Goal: Task Accomplishment & Management: Use online tool/utility

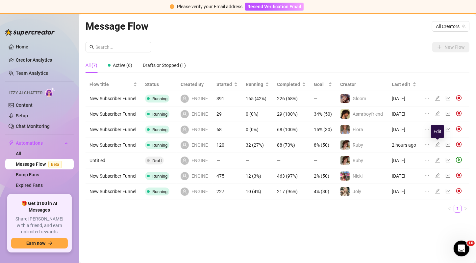
click at [438, 145] on icon "edit" at bounding box center [437, 144] width 5 height 5
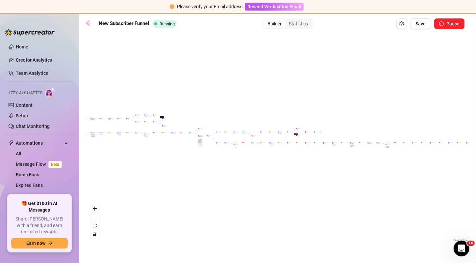
drag, startPoint x: 277, startPoint y: 139, endPoint x: 233, endPoint y: 134, distance: 44.4
click at [233, 134] on div "If True If True If False If True If True If True If True If True If True If Fal…" at bounding box center [278, 139] width 384 height 208
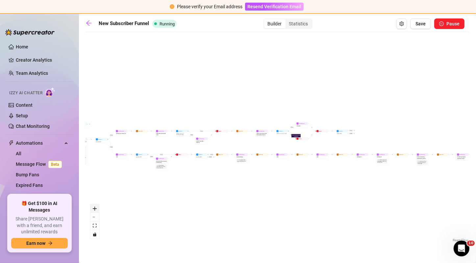
click at [94, 211] on button "zoom in" at bounding box center [95, 208] width 9 height 9
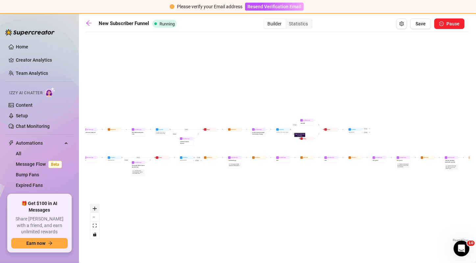
click at [94, 211] on button "zoom in" at bounding box center [95, 208] width 9 height 9
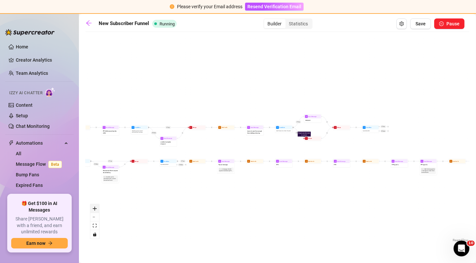
click at [94, 211] on button "zoom in" at bounding box center [95, 208] width 9 height 9
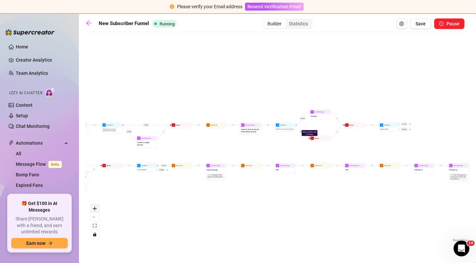
click at [94, 211] on button "zoom in" at bounding box center [95, 208] width 9 height 9
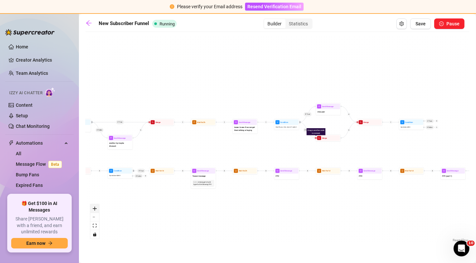
click at [94, 211] on button "zoom in" at bounding box center [95, 208] width 9 height 9
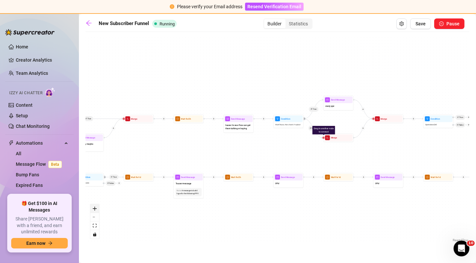
click at [94, 211] on button "zoom in" at bounding box center [95, 208] width 9 height 9
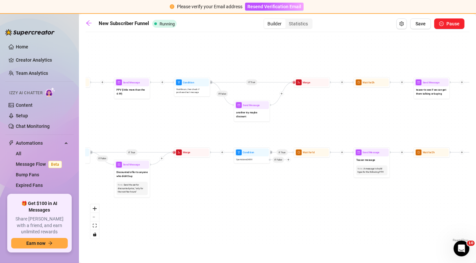
drag, startPoint x: 236, startPoint y: 153, endPoint x: 437, endPoint y: 120, distance: 203.7
click at [437, 120] on div "If True If True If False If True If True If True If True If True If True If Fal…" at bounding box center [278, 139] width 384 height 208
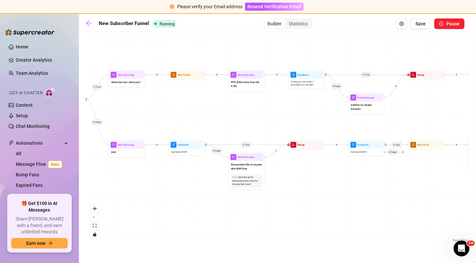
drag, startPoint x: 246, startPoint y: 139, endPoint x: 360, endPoint y: 132, distance: 114.8
click at [360, 132] on div "If True If True If False If True If True If True If True If True If True If Fal…" at bounding box center [278, 139] width 384 height 208
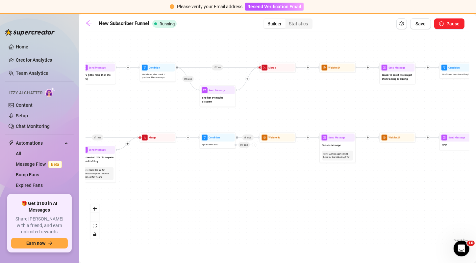
drag, startPoint x: 280, startPoint y: 118, endPoint x: 130, endPoint y: 111, distance: 150.3
click at [130, 111] on div "If True If True If False If True If True If True If True If True If True If Fal…" at bounding box center [278, 139] width 384 height 208
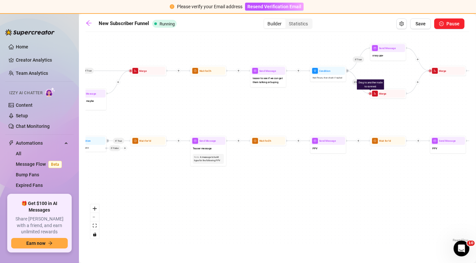
drag, startPoint x: 302, startPoint y: 113, endPoint x: 98, endPoint y: 116, distance: 203.4
click at [98, 116] on div "If True If True If False If True If True If True If True If True If True If Fal…" at bounding box center [278, 139] width 384 height 208
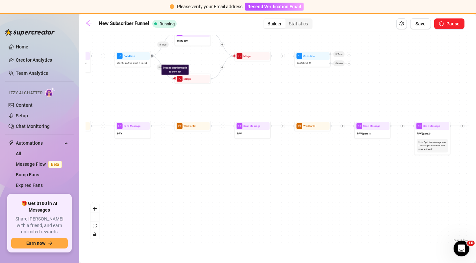
drag, startPoint x: 366, startPoint y: 127, endPoint x: 238, endPoint y: 113, distance: 128.6
click at [238, 113] on div "If True If True If False If True If True If True If True If True If True If Fal…" at bounding box center [278, 139] width 384 height 208
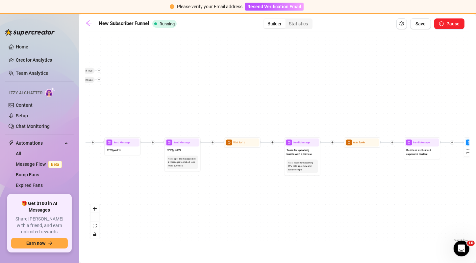
drag, startPoint x: 395, startPoint y: 106, endPoint x: 152, endPoint y: 123, distance: 243.2
click at [152, 123] on div "If True If True If False If True If True If True If True If True If True If Fal…" at bounding box center [278, 139] width 384 height 208
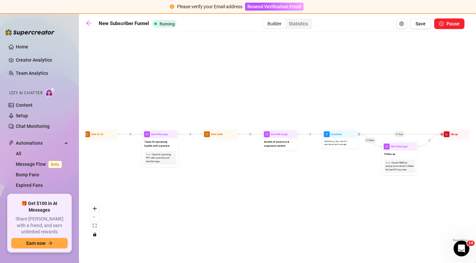
drag, startPoint x: 368, startPoint y: 106, endPoint x: 204, endPoint y: 97, distance: 164.2
click at [204, 97] on div "If True If True If False If True If True If True If True If True If True If Fal…" at bounding box center [278, 139] width 384 height 208
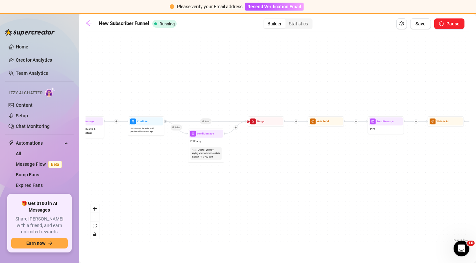
drag, startPoint x: 373, startPoint y: 97, endPoint x: 200, endPoint y: 85, distance: 172.6
click at [200, 85] on div "If True If True If False If True If True If True If True If True If True If Fal…" at bounding box center [278, 139] width 384 height 208
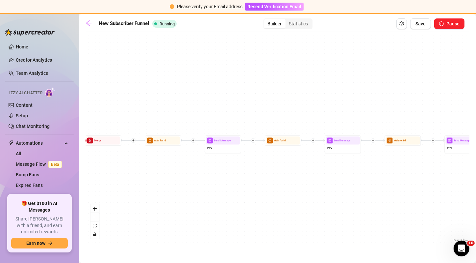
drag, startPoint x: 376, startPoint y: 71, endPoint x: 213, endPoint y: 91, distance: 164.0
click at [213, 91] on div "If True If True If False If True If True If True If True If True If True If Fal…" at bounding box center [278, 139] width 384 height 208
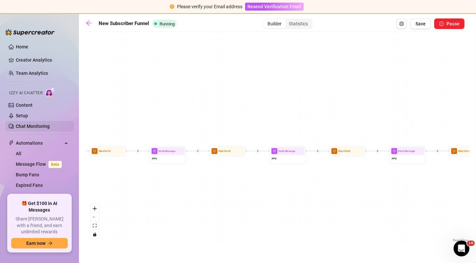
drag, startPoint x: 347, startPoint y: 114, endPoint x: 31, endPoint y: 125, distance: 316.8
click at [31, 125] on div "Home Creator Analytics Team Analytics Izzy AI Chatter Content Setup Chat Monito…" at bounding box center [238, 138] width 476 height 249
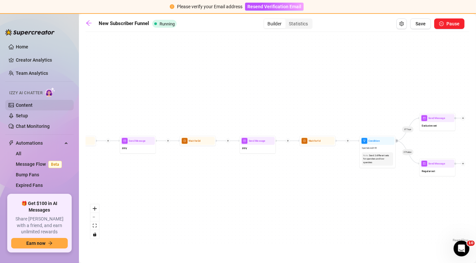
drag, startPoint x: 214, startPoint y: 118, endPoint x: 66, endPoint y: 103, distance: 149.3
click at [66, 103] on div "Home Creator Analytics Team Analytics Izzy AI Chatter Content Setup Chat Monito…" at bounding box center [238, 138] width 476 height 249
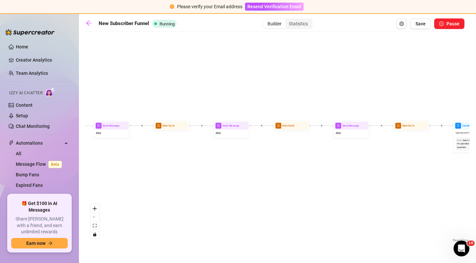
drag, startPoint x: 222, startPoint y: 88, endPoint x: 424, endPoint y: 69, distance: 202.9
click at [424, 69] on div "If True If True If False If True If True If True If True If True If True If Fal…" at bounding box center [278, 139] width 384 height 208
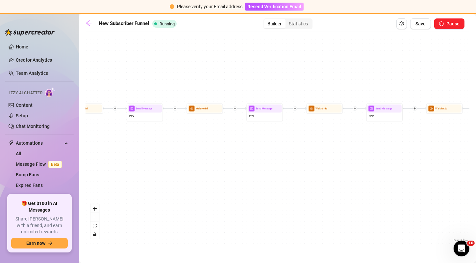
drag, startPoint x: 203, startPoint y: 83, endPoint x: 381, endPoint y: 74, distance: 179.0
click at [381, 74] on div "If True If True If False If True If True If True If True If True If True If Fal…" at bounding box center [278, 139] width 384 height 208
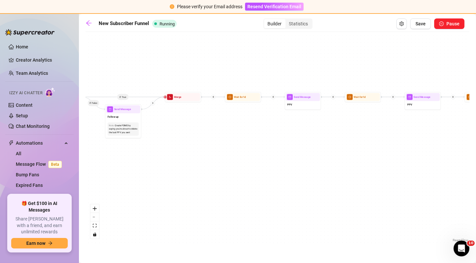
drag, startPoint x: 197, startPoint y: 93, endPoint x: 442, endPoint y: 87, distance: 245.3
click at [442, 87] on div "If True If True If False If True If True If True If True If True If True If Fal…" at bounding box center [278, 139] width 384 height 208
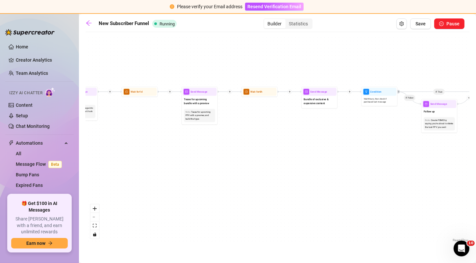
drag, startPoint x: 246, startPoint y: 75, endPoint x: 481, endPoint y: 62, distance: 235.7
click at [476, 62] on html "Please verify your Email address Resend Verification Email Home Creator Analyti…" at bounding box center [238, 131] width 476 height 263
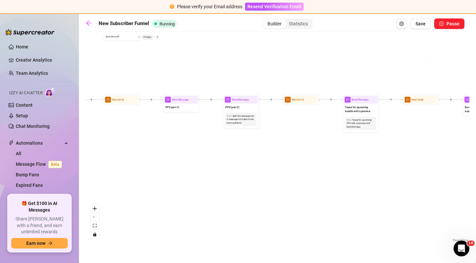
drag, startPoint x: 316, startPoint y: 66, endPoint x: 481, endPoint y: 76, distance: 165.9
click at [476, 76] on html "Please verify your Email address Resend Verification Email Home Creator Analyti…" at bounding box center [238, 131] width 476 height 263
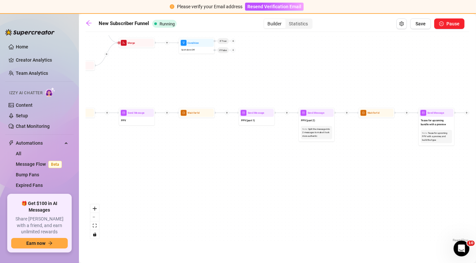
drag, startPoint x: 289, startPoint y: 80, endPoint x: 361, endPoint y: 91, distance: 72.2
click at [361, 91] on div "If True If True If False If True If True If True If True If True If True If Fal…" at bounding box center [278, 139] width 384 height 208
click at [303, 27] on div "Statistics" at bounding box center [299, 23] width 26 height 9
click at [287, 20] on input "Statistics" at bounding box center [287, 20] width 0 height 0
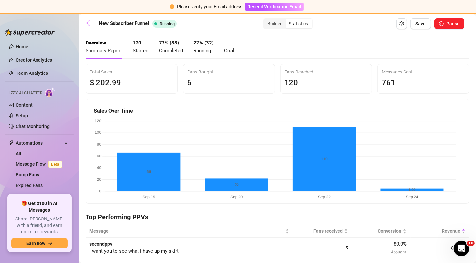
click at [197, 43] on strong "27 % ( 32 )" at bounding box center [204, 43] width 20 height 6
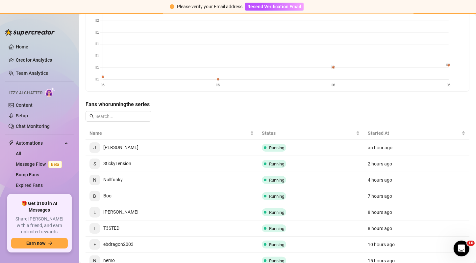
scroll to position [152, 0]
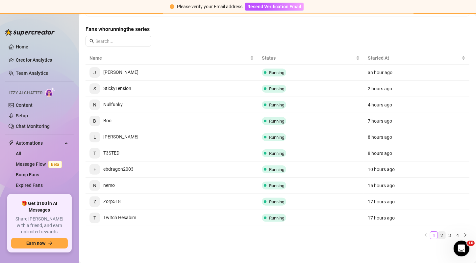
click at [438, 233] on link "2" at bounding box center [441, 234] width 7 height 7
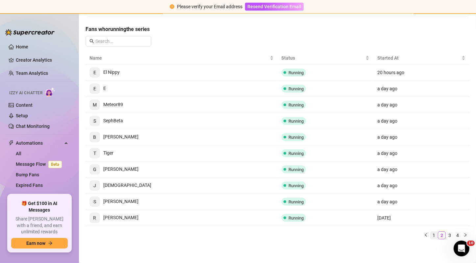
click at [431, 235] on link "1" at bounding box center [434, 234] width 7 height 7
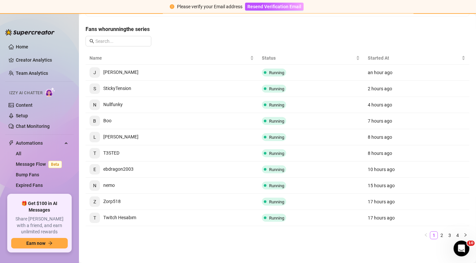
scroll to position [0, 0]
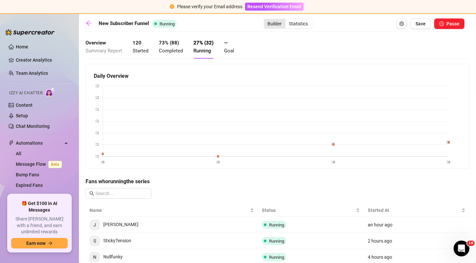
click at [270, 25] on div "Builder" at bounding box center [274, 23] width 21 height 9
click at [266, 20] on input "Builder" at bounding box center [266, 20] width 0 height 0
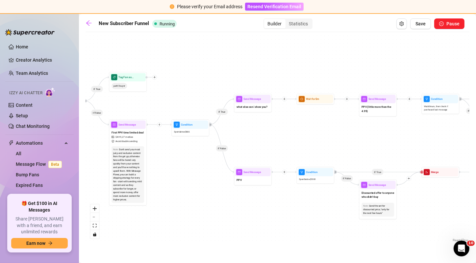
drag, startPoint x: 163, startPoint y: 171, endPoint x: 285, endPoint y: 192, distance: 123.9
click at [285, 192] on div "If True If False If True If False If True If True If True If False If True If F…" at bounding box center [278, 139] width 384 height 208
click at [255, 180] on div "PPV" at bounding box center [253, 180] width 36 height 8
type textarea "don't you wanna see something? you havent unlocked any of my locked messages ye…"
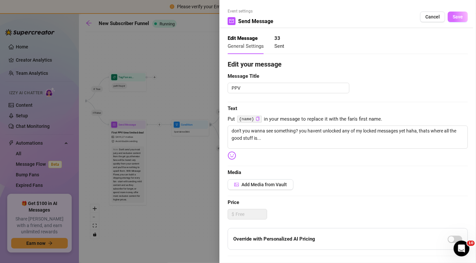
click at [454, 19] on span "Save" at bounding box center [458, 16] width 10 height 5
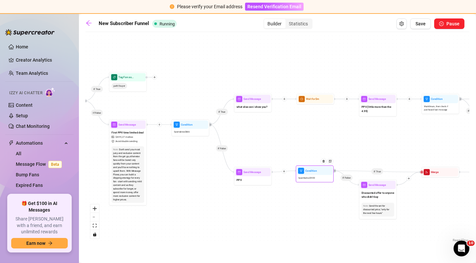
drag, startPoint x: 329, startPoint y: 167, endPoint x: 320, endPoint y: 170, distance: 9.7
click at [320, 170] on div at bounding box center [325, 163] width 16 height 19
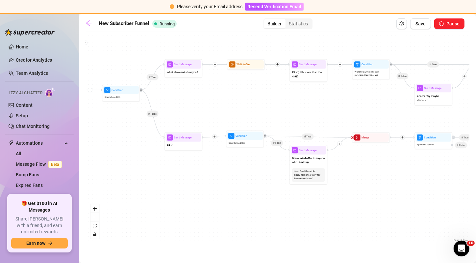
drag, startPoint x: 385, startPoint y: 158, endPoint x: 315, endPoint y: 123, distance: 77.6
click at [315, 123] on div "If True If False If True If False If True If True If True If False If True If F…" at bounding box center [278, 139] width 384 height 208
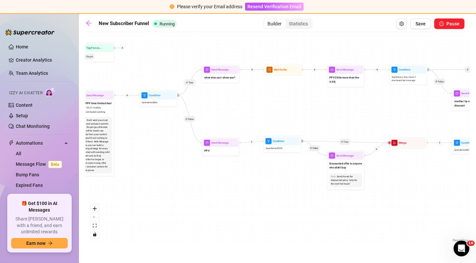
drag, startPoint x: 315, startPoint y: 123, endPoint x: 353, endPoint y: 128, distance: 37.6
click at [353, 128] on div "If True If False If True If False If True If True If True If False If True If F…" at bounding box center [278, 139] width 384 height 208
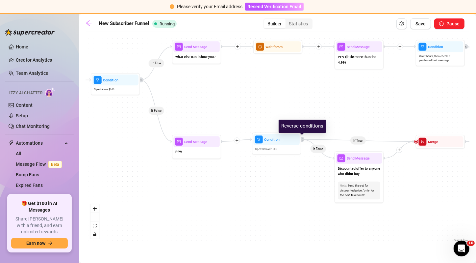
click at [302, 140] on icon "retweet" at bounding box center [303, 139] width 2 height 2
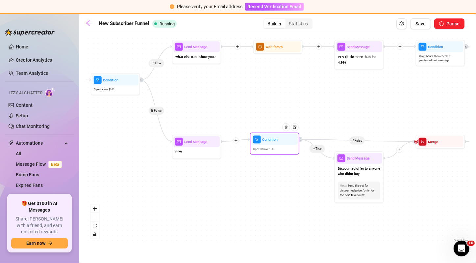
click at [284, 153] on div "Condition Spent below $ 1000" at bounding box center [274, 143] width 49 height 22
click at [302, 139] on icon "retweet" at bounding box center [301, 139] width 2 height 2
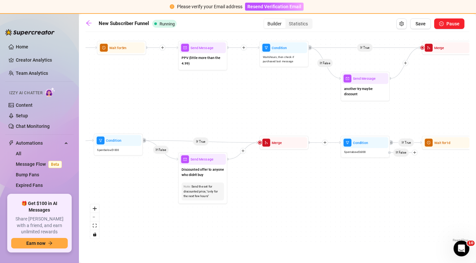
drag, startPoint x: 395, startPoint y: 113, endPoint x: 238, endPoint y: 114, distance: 156.4
click at [238, 114] on div "If True If False If True If False If True If True If True If False If True If F…" at bounding box center [278, 139] width 384 height 208
click at [418, 23] on span "Save" at bounding box center [421, 23] width 10 height 5
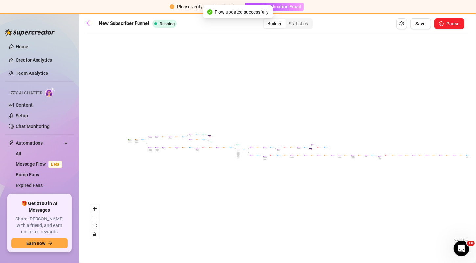
drag, startPoint x: 300, startPoint y: 105, endPoint x: 332, endPoint y: 115, distance: 33.7
click at [332, 115] on div "If True If False If True If False If True If True If True If False If True If F…" at bounding box center [278, 139] width 384 height 208
drag, startPoint x: 306, startPoint y: 123, endPoint x: 285, endPoint y: 114, distance: 23.0
click at [285, 114] on div "If True If False If True If False If True If True If True If False If True If F…" at bounding box center [278, 139] width 384 height 208
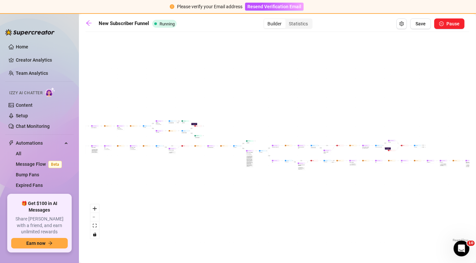
drag, startPoint x: 275, startPoint y: 130, endPoint x: 303, endPoint y: 83, distance: 55.2
click at [303, 83] on div "If True If False If True If False If True If True If True If False If True If F…" at bounding box center [278, 139] width 384 height 208
